Goal: Task Accomplishment & Management: Use online tool/utility

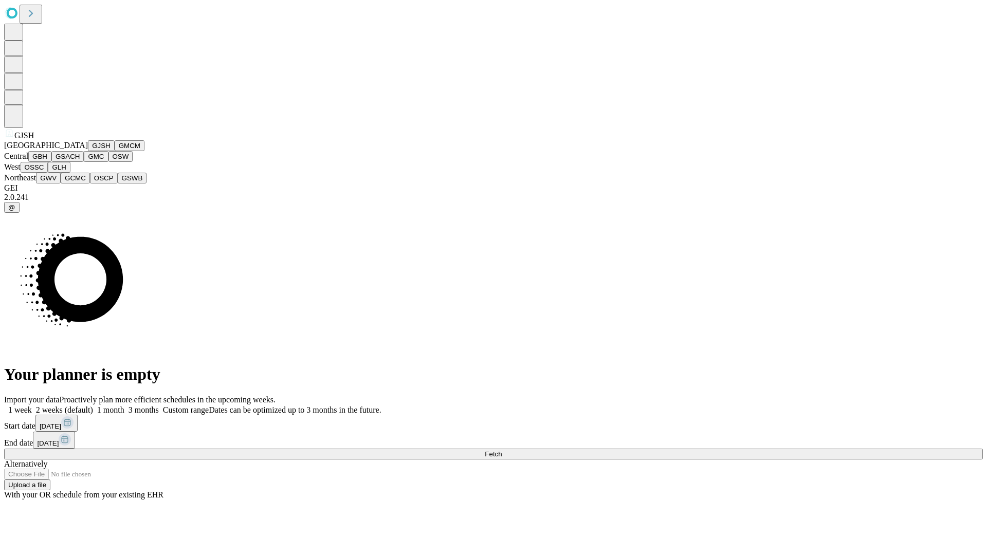
click at [88, 151] on button "GJSH" at bounding box center [101, 145] width 27 height 11
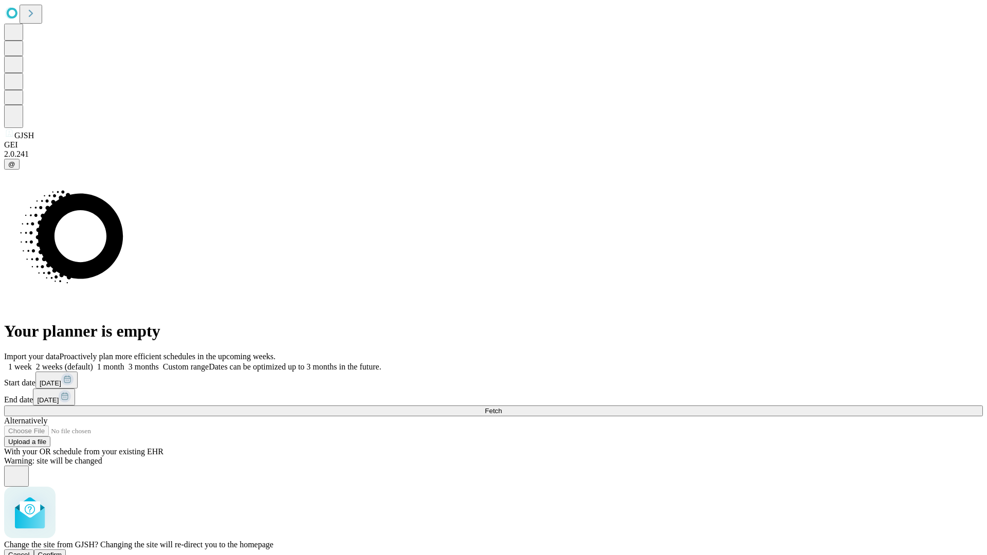
click at [62, 551] on span "Confirm" at bounding box center [50, 555] width 24 height 8
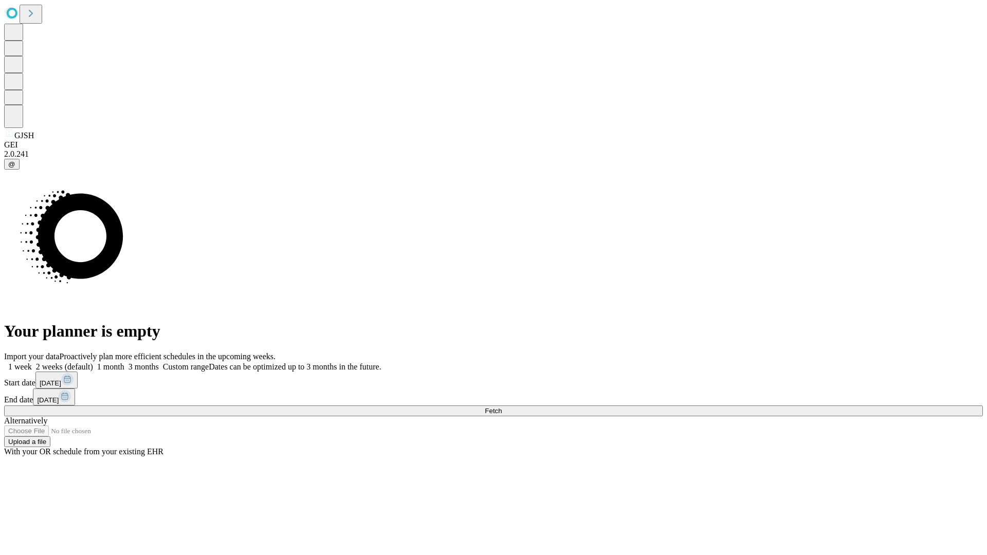
click at [32, 362] on label "1 week" at bounding box center [18, 366] width 28 height 9
click at [502, 407] on span "Fetch" at bounding box center [493, 411] width 17 height 8
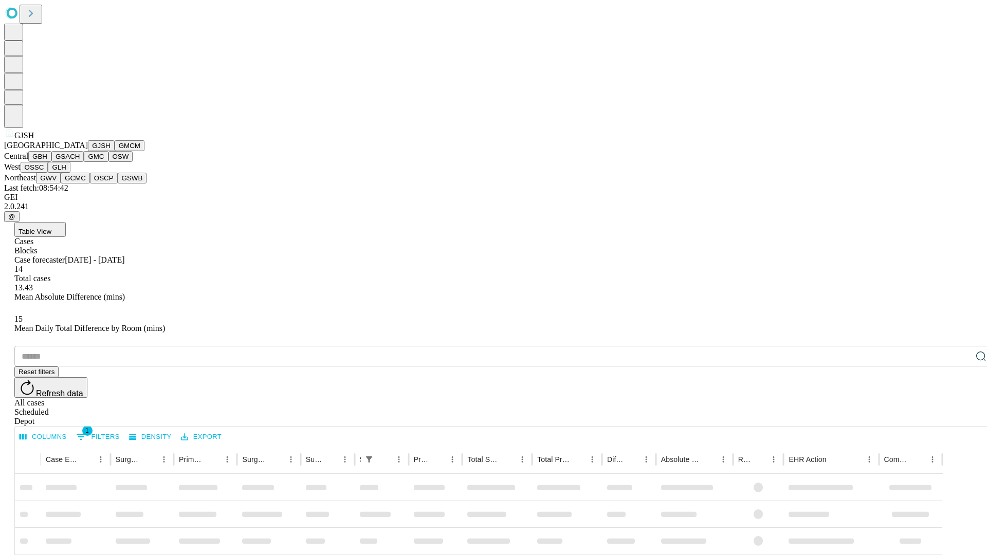
click at [115, 151] on button "GMCM" at bounding box center [130, 145] width 30 height 11
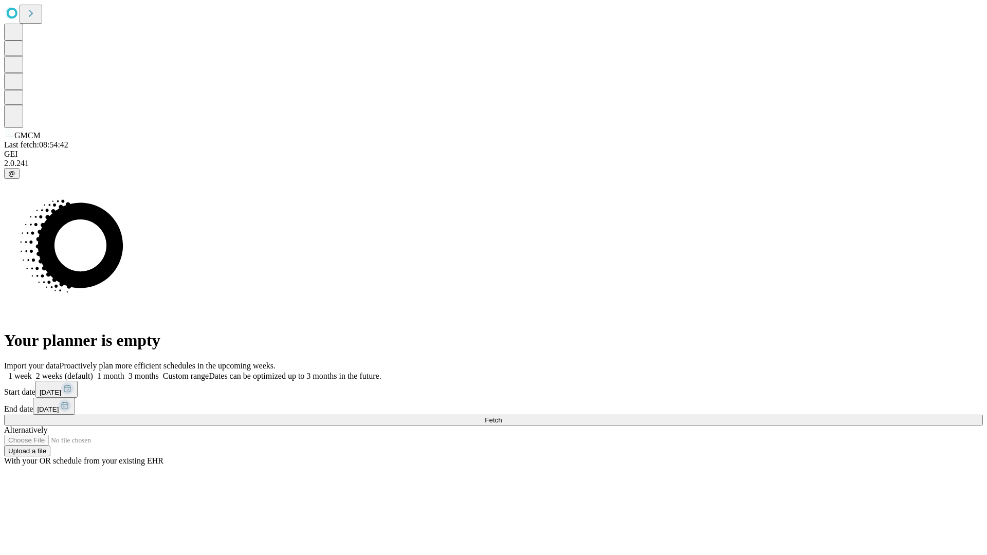
click at [32, 372] on label "1 week" at bounding box center [18, 376] width 28 height 9
click at [502, 416] on span "Fetch" at bounding box center [493, 420] width 17 height 8
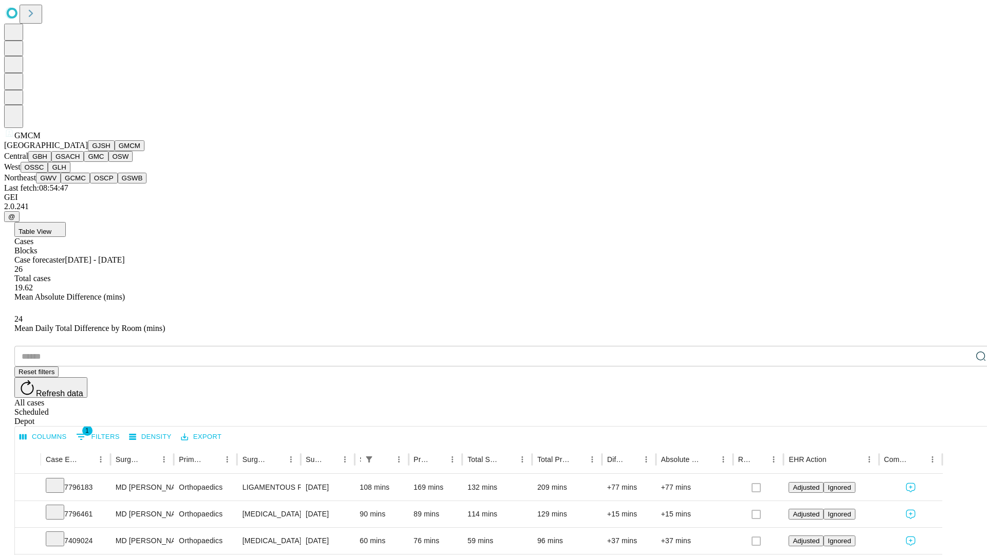
click at [51, 162] on button "GBH" at bounding box center [39, 156] width 23 height 11
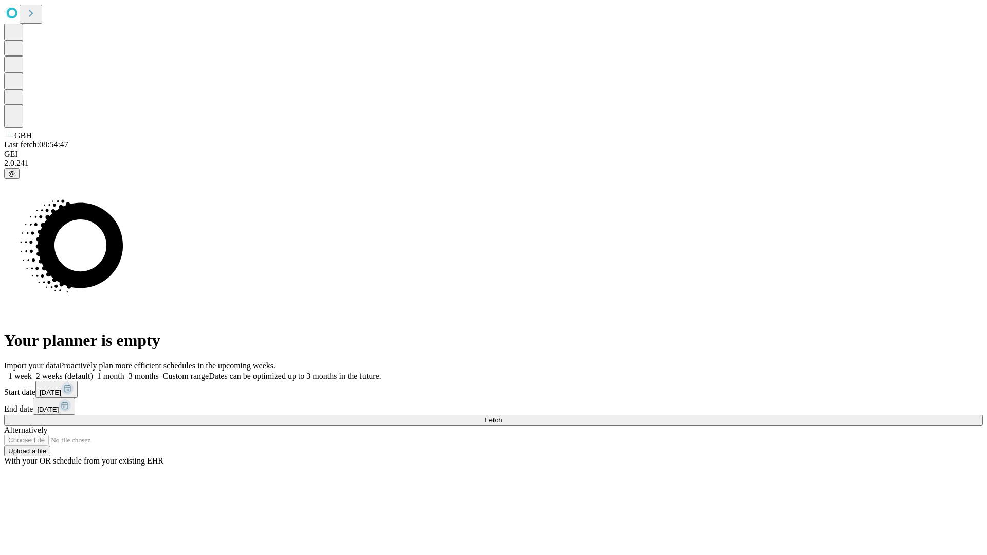
click at [32, 372] on label "1 week" at bounding box center [18, 376] width 28 height 9
click at [502, 416] on span "Fetch" at bounding box center [493, 420] width 17 height 8
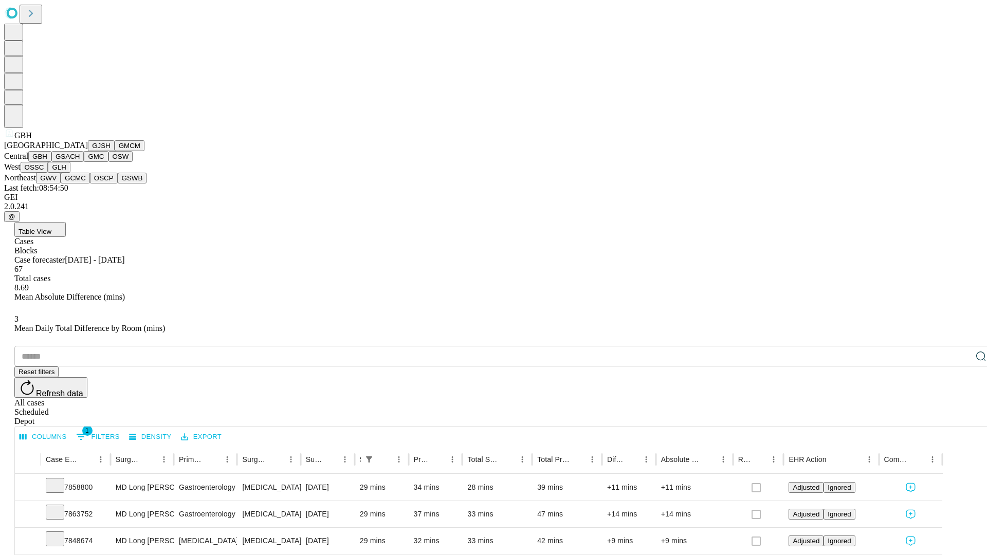
click at [80, 162] on button "GSACH" at bounding box center [67, 156] width 32 height 11
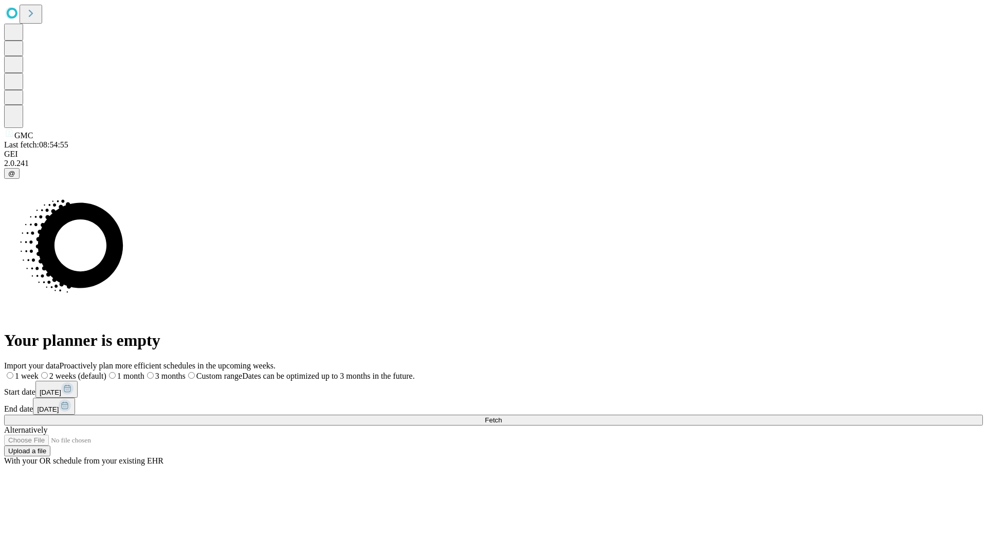
click at [39, 372] on label "1 week" at bounding box center [21, 376] width 34 height 9
click at [502, 416] on span "Fetch" at bounding box center [493, 420] width 17 height 8
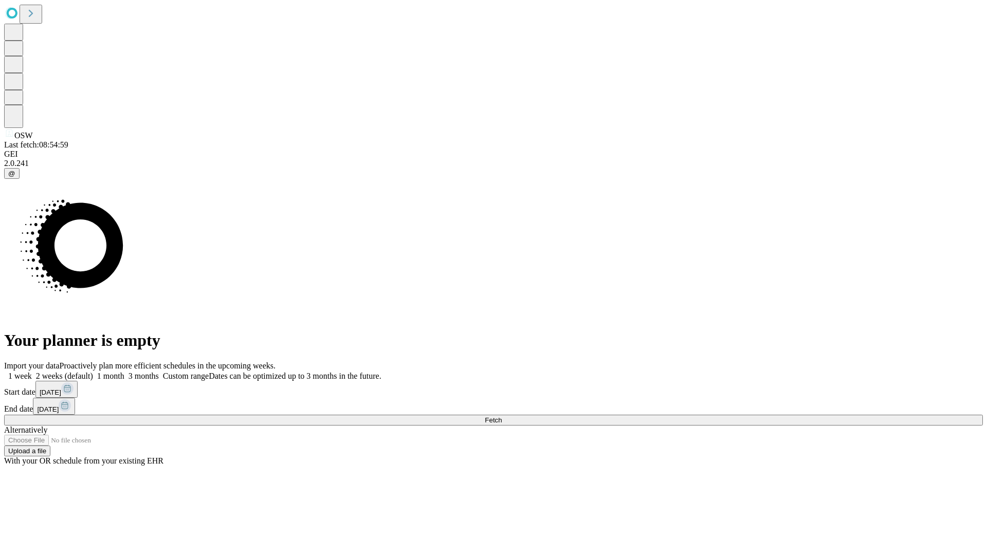
click at [502, 416] on span "Fetch" at bounding box center [493, 420] width 17 height 8
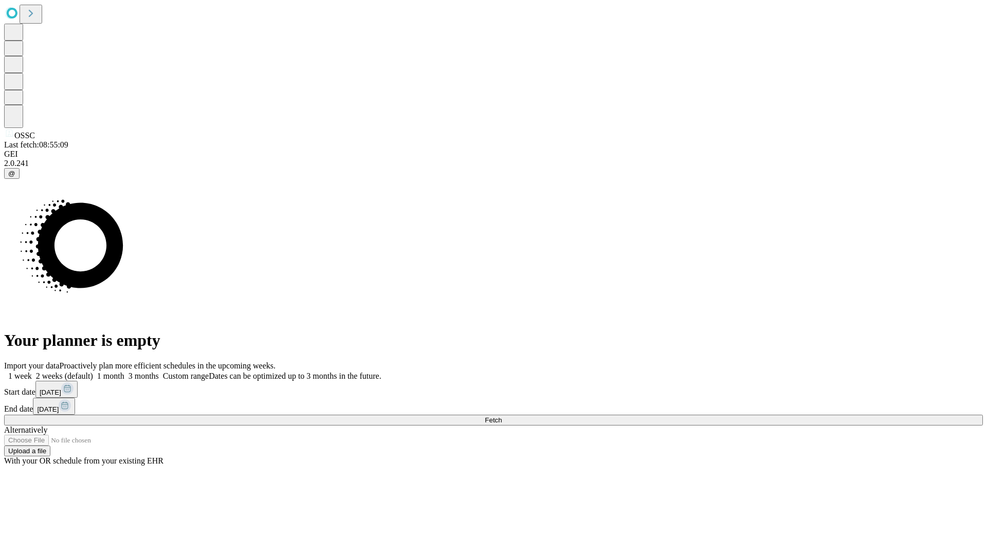
click at [32, 372] on label "1 week" at bounding box center [18, 376] width 28 height 9
click at [502, 416] on span "Fetch" at bounding box center [493, 420] width 17 height 8
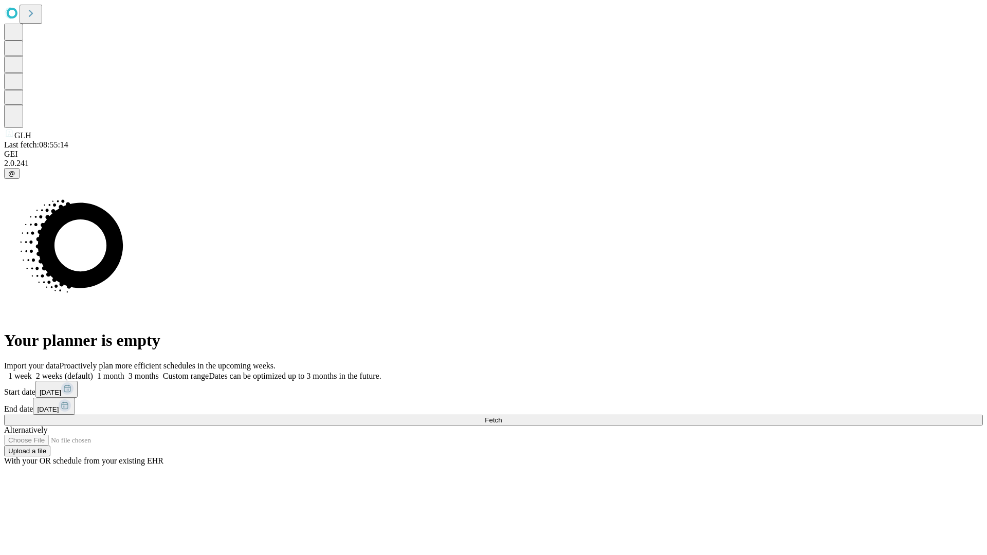
click at [502, 416] on span "Fetch" at bounding box center [493, 420] width 17 height 8
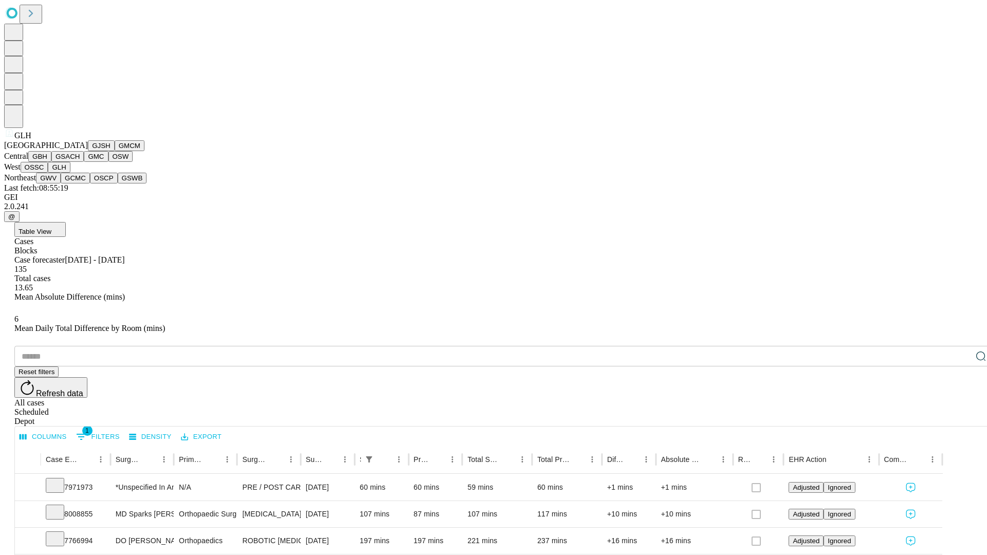
click at [61, 183] on button "GWV" at bounding box center [48, 178] width 25 height 11
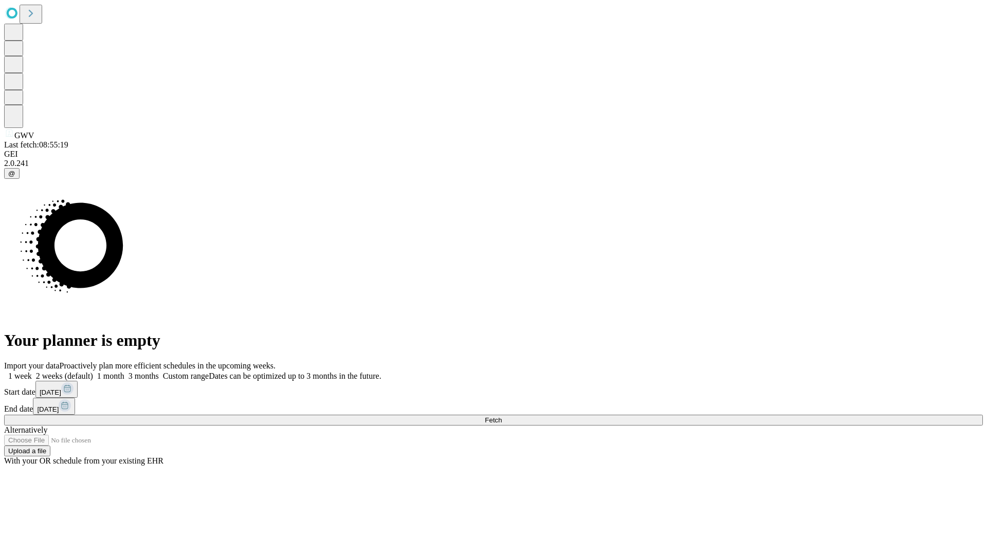
click at [32, 372] on label "1 week" at bounding box center [18, 376] width 28 height 9
click at [502, 416] on span "Fetch" at bounding box center [493, 420] width 17 height 8
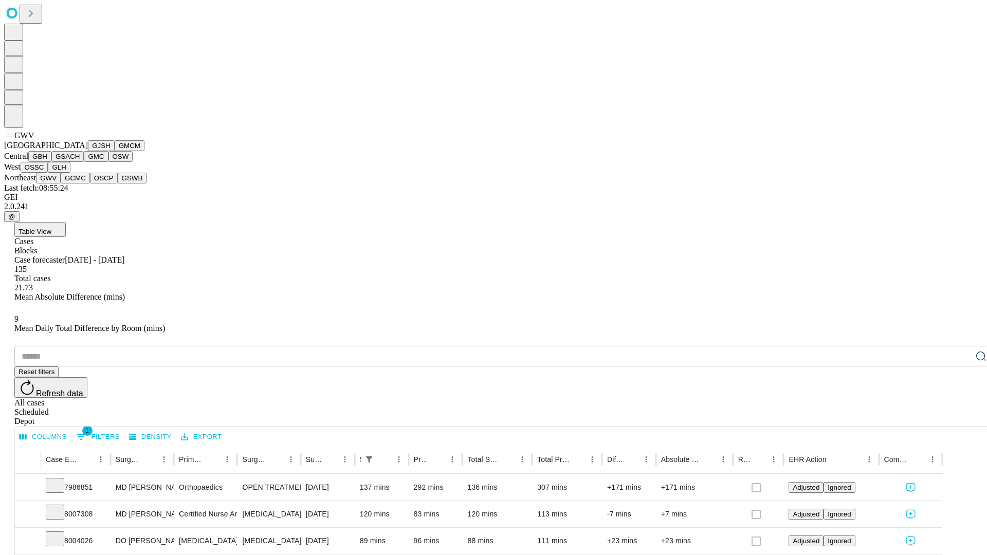
click at [80, 183] on button "GCMC" at bounding box center [75, 178] width 29 height 11
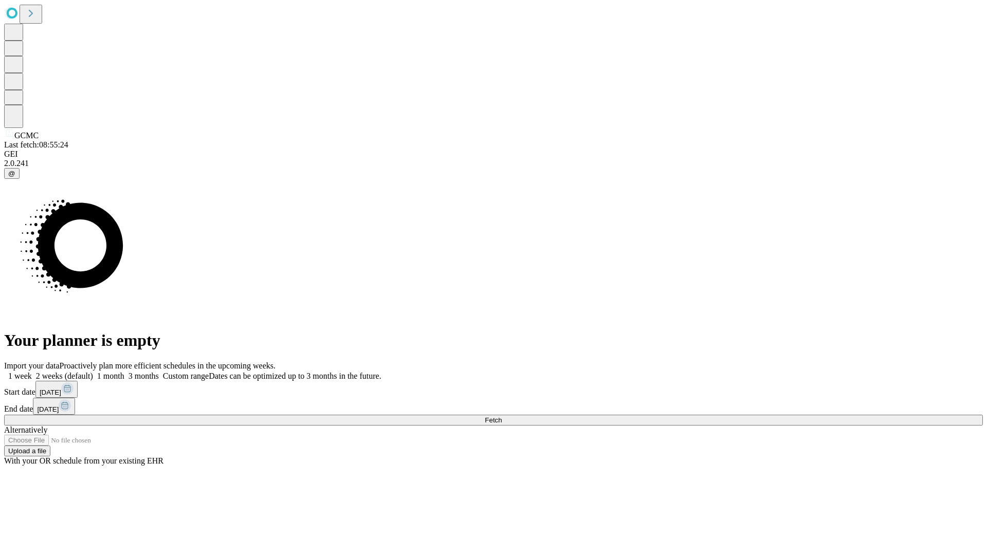
click at [32, 372] on label "1 week" at bounding box center [18, 376] width 28 height 9
click at [502, 416] on span "Fetch" at bounding box center [493, 420] width 17 height 8
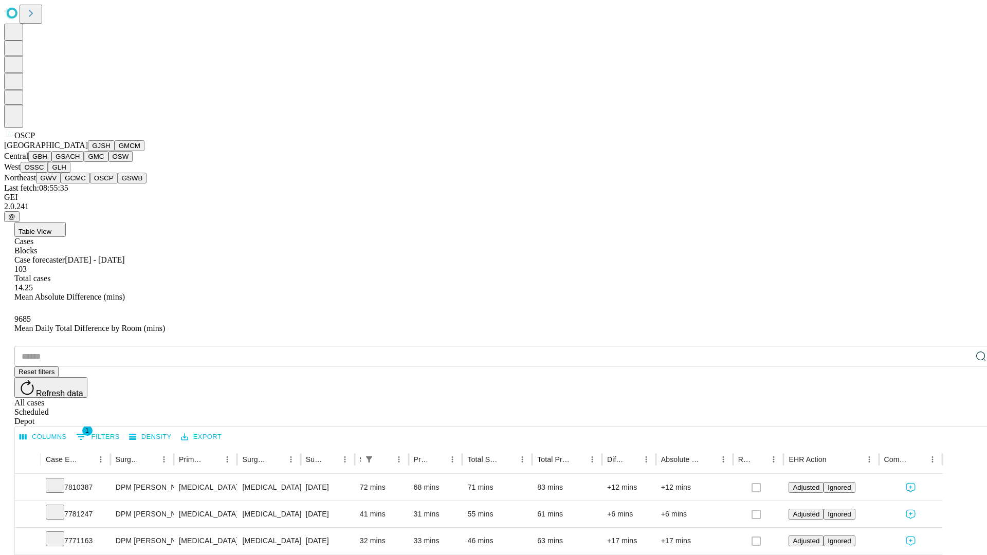
click at [118, 183] on button "GSWB" at bounding box center [132, 178] width 29 height 11
